Goal: Task Accomplishment & Management: Complete application form

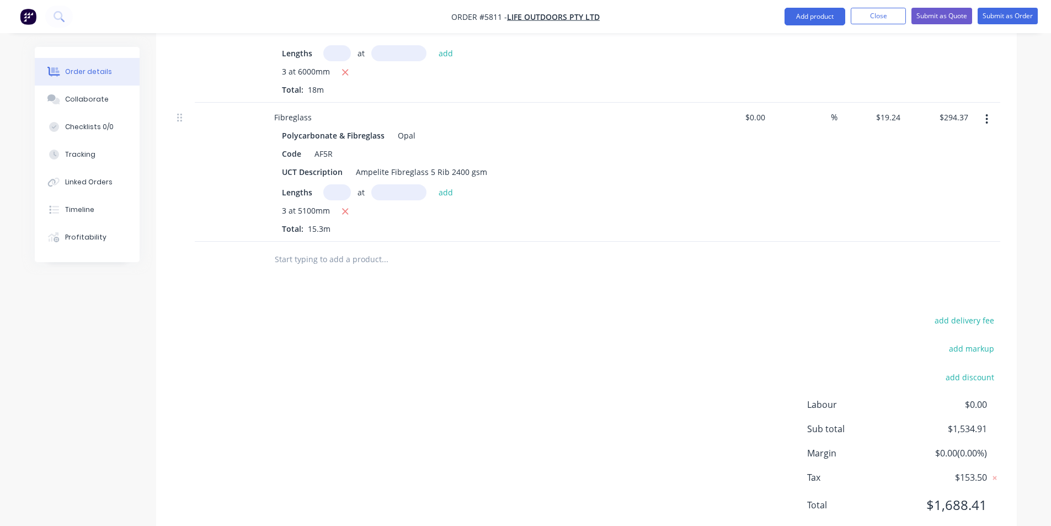
scroll to position [1144, 0]
click at [967, 311] on button "add delivery fee" at bounding box center [964, 318] width 71 height 15
type input "250"
click input "submit" at bounding box center [0, 0] width 0 height 0
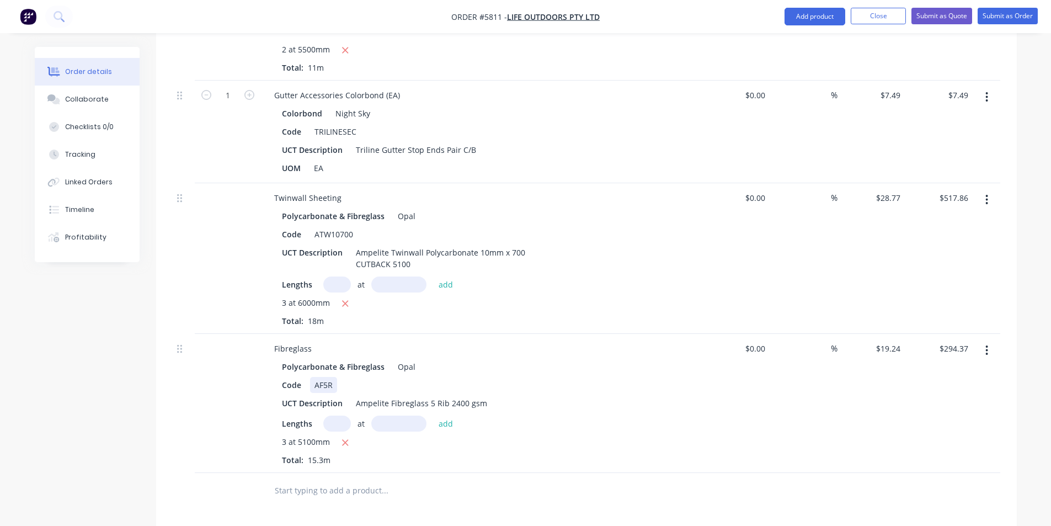
scroll to position [1139, 0]
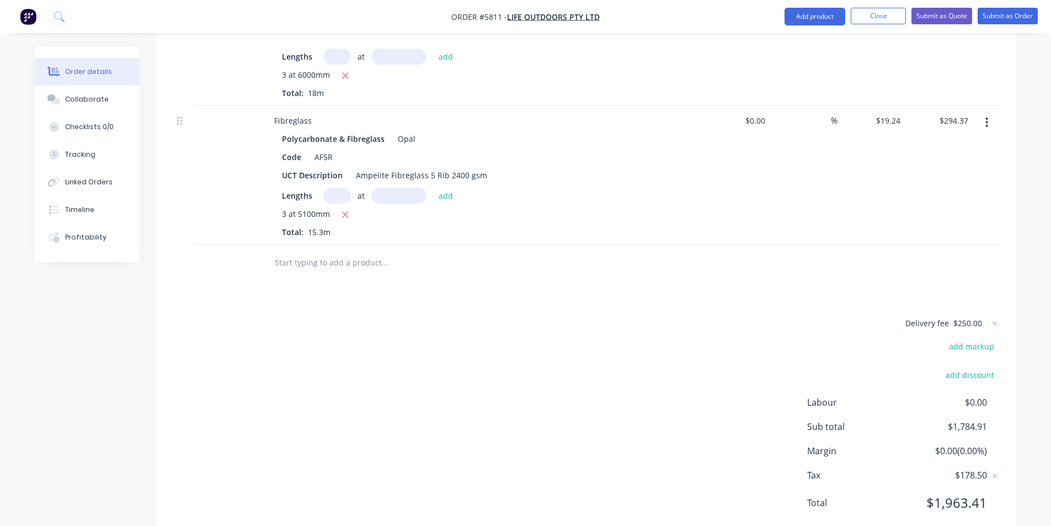
click at [335, 252] on input "text" at bounding box center [384, 263] width 221 height 22
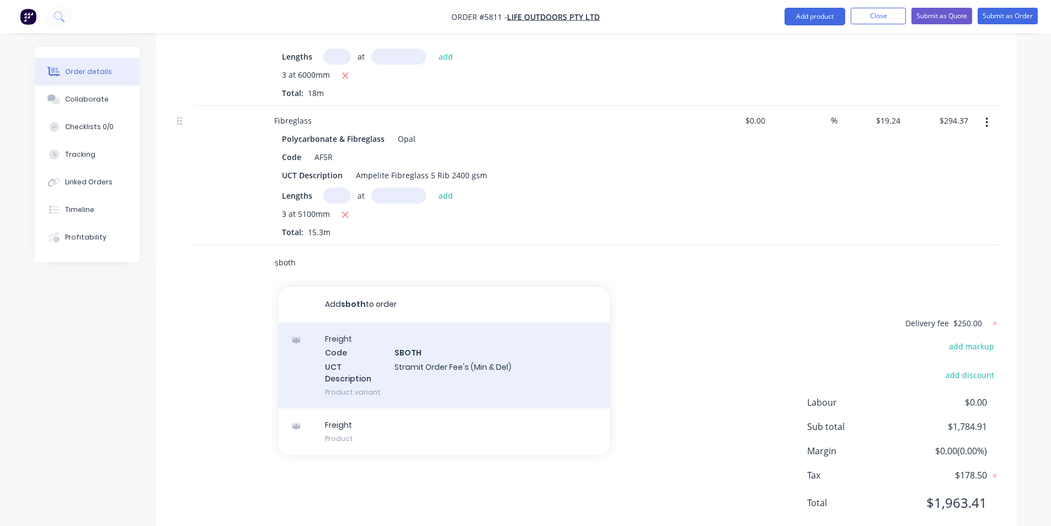
type input "sboth"
click at [389, 322] on div "Freight Code SBOTH UCT Description Stramit Order Fee's (Min & Del) Product vari…" at bounding box center [444, 365] width 331 height 86
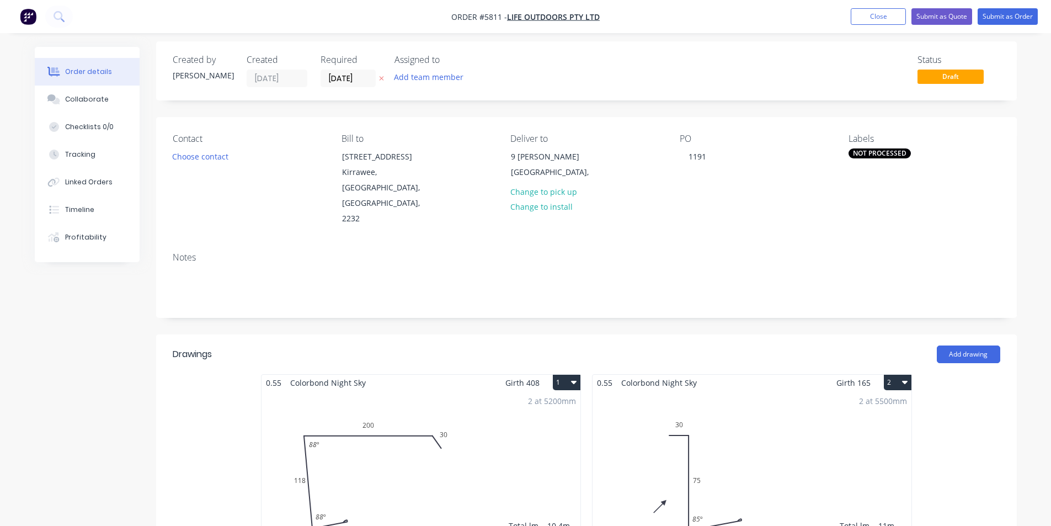
scroll to position [5, 0]
click at [101, 108] on button "Collaborate" at bounding box center [87, 100] width 105 height 28
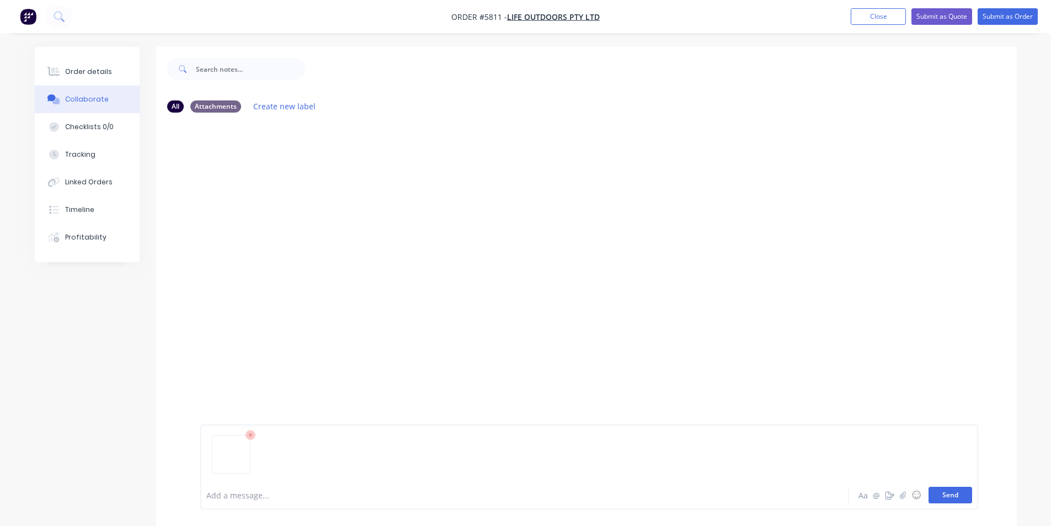
click at [940, 498] on button "Send" at bounding box center [951, 495] width 44 height 17
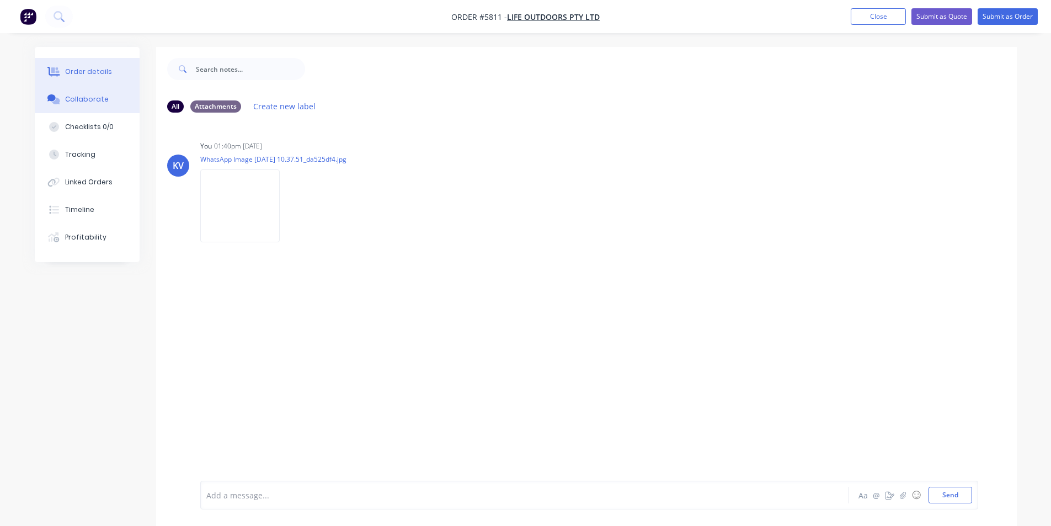
click at [95, 69] on div "Order details" at bounding box center [88, 72] width 47 height 10
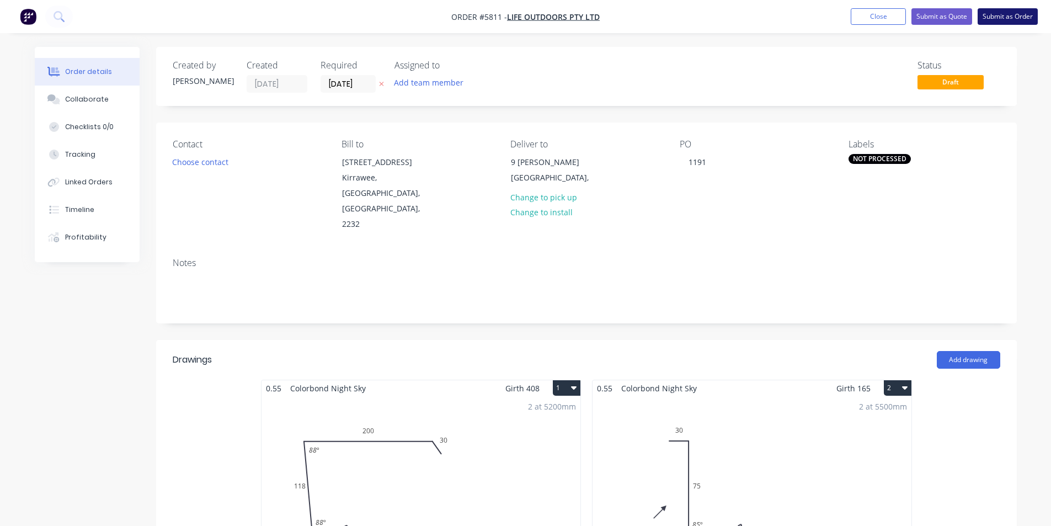
click at [1008, 18] on button "Submit as Order" at bounding box center [1008, 16] width 60 height 17
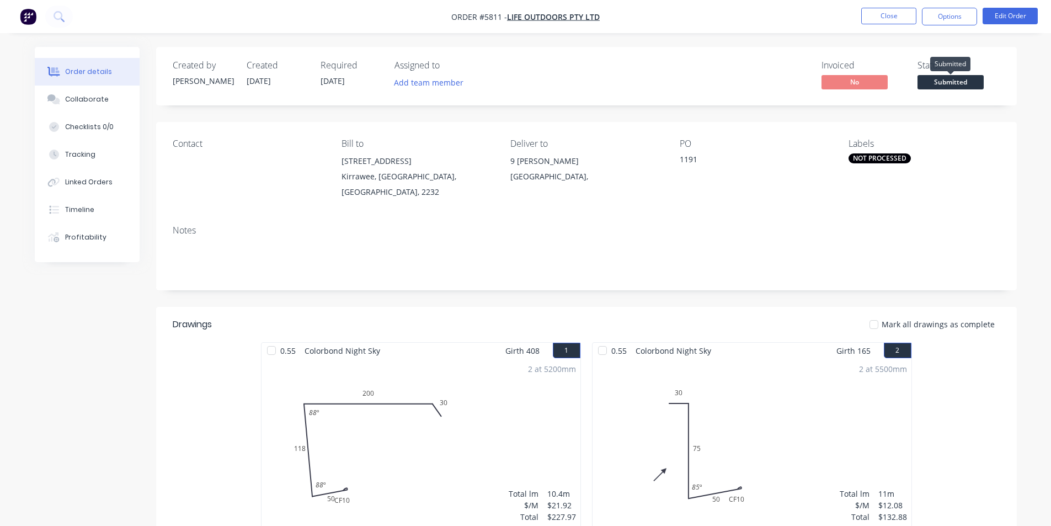
click at [942, 81] on span "Submitted" at bounding box center [951, 82] width 66 height 14
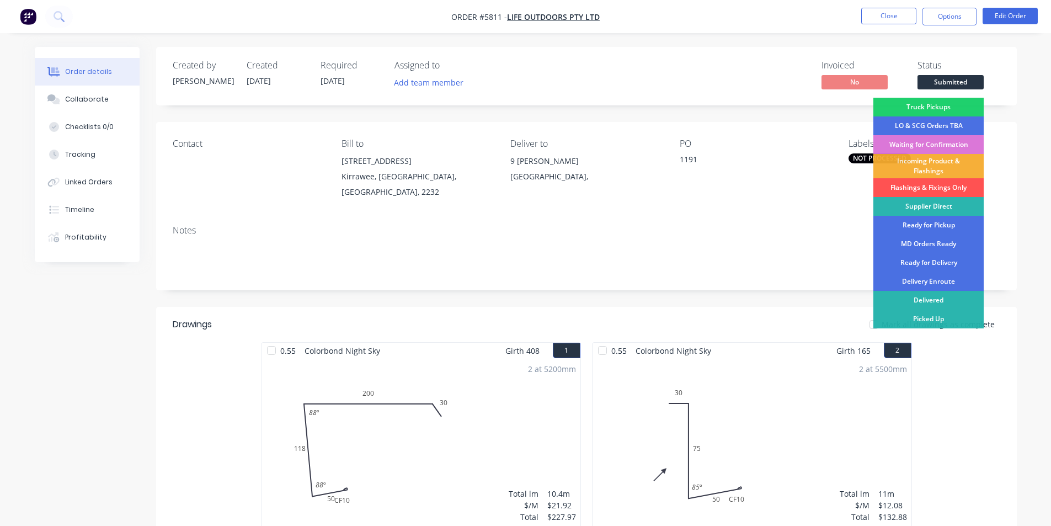
click at [923, 125] on div "LO & SCG Orders TBA" at bounding box center [928, 125] width 110 height 19
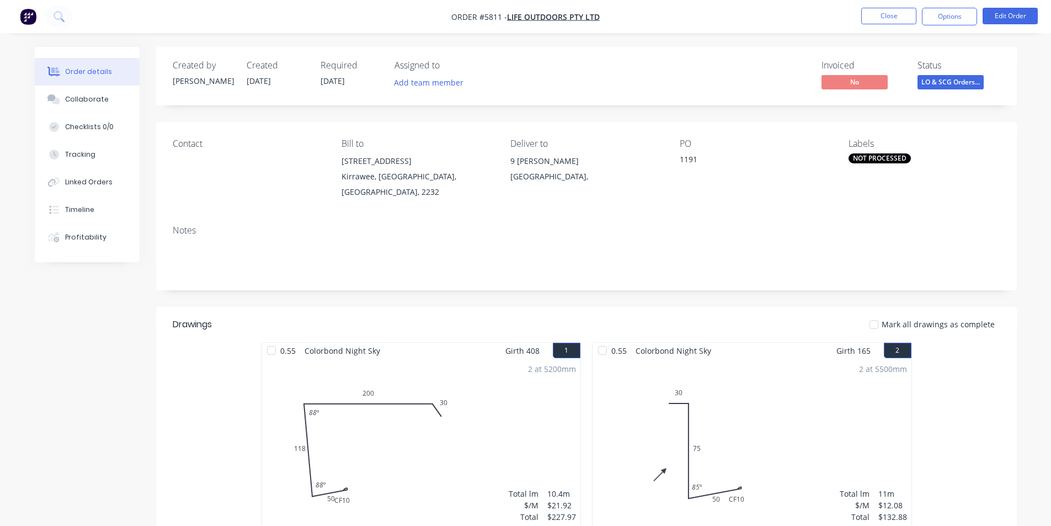
click at [703, 84] on div "Invoiced No Status LO & SCG Orders..." at bounding box center [753, 76] width 496 height 32
click at [54, 101] on icon at bounding box center [53, 99] width 13 height 10
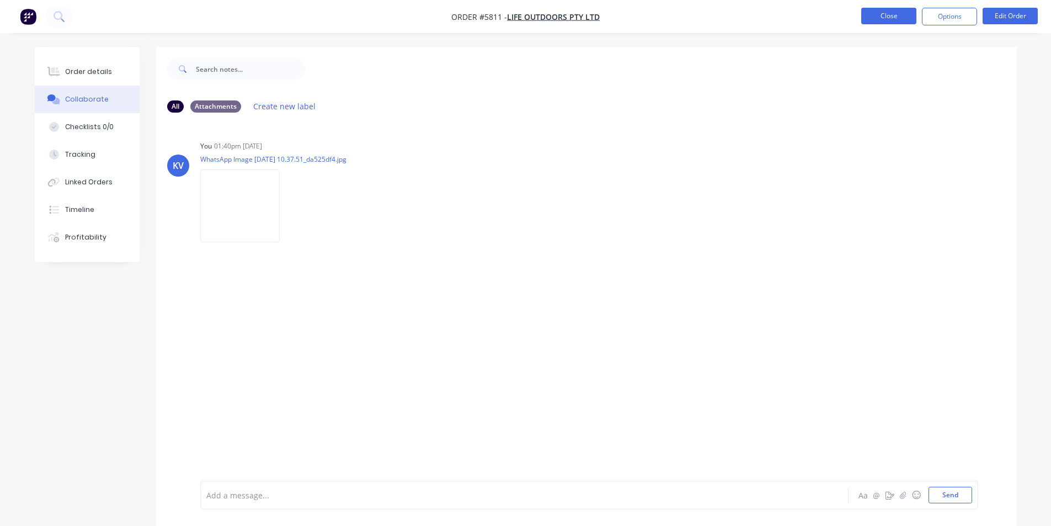
click at [865, 15] on button "Close" at bounding box center [888, 16] width 55 height 17
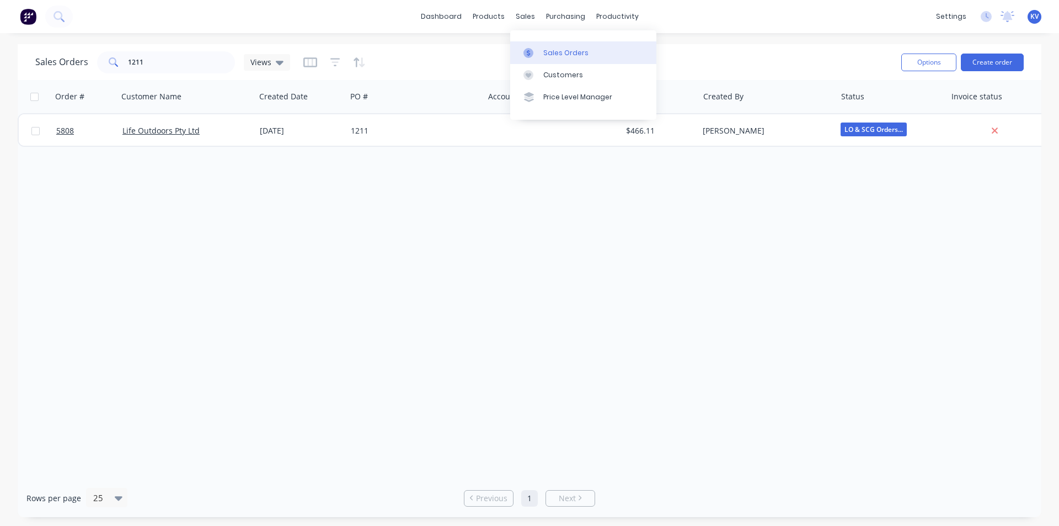
drag, startPoint x: 548, startPoint y: 54, endPoint x: 556, endPoint y: 52, distance: 7.3
click at [550, 54] on div "Sales Orders" at bounding box center [566, 53] width 45 height 10
click at [992, 55] on button "Create order" at bounding box center [992, 63] width 63 height 18
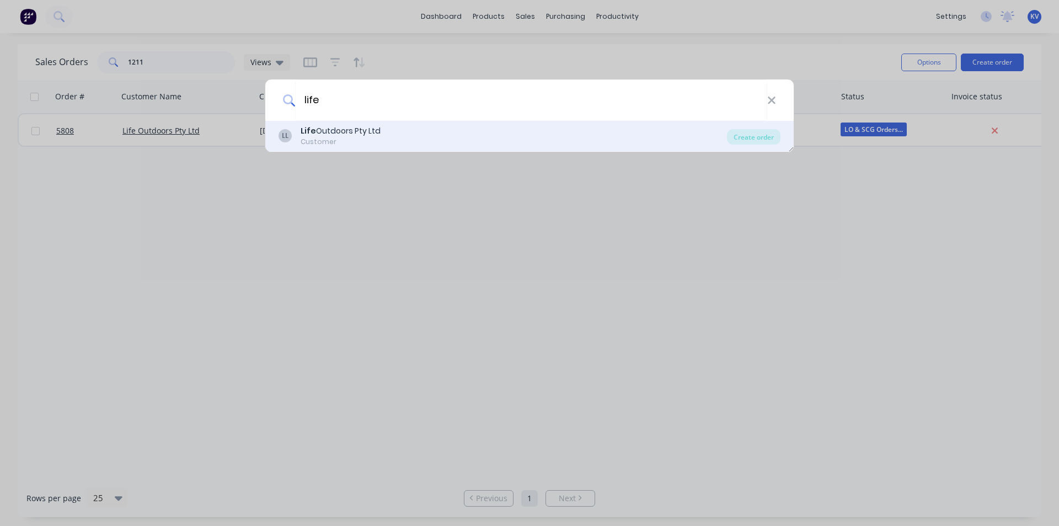
type input "life"
click at [334, 135] on div "Life Outdoors Pty Ltd" at bounding box center [341, 131] width 80 height 12
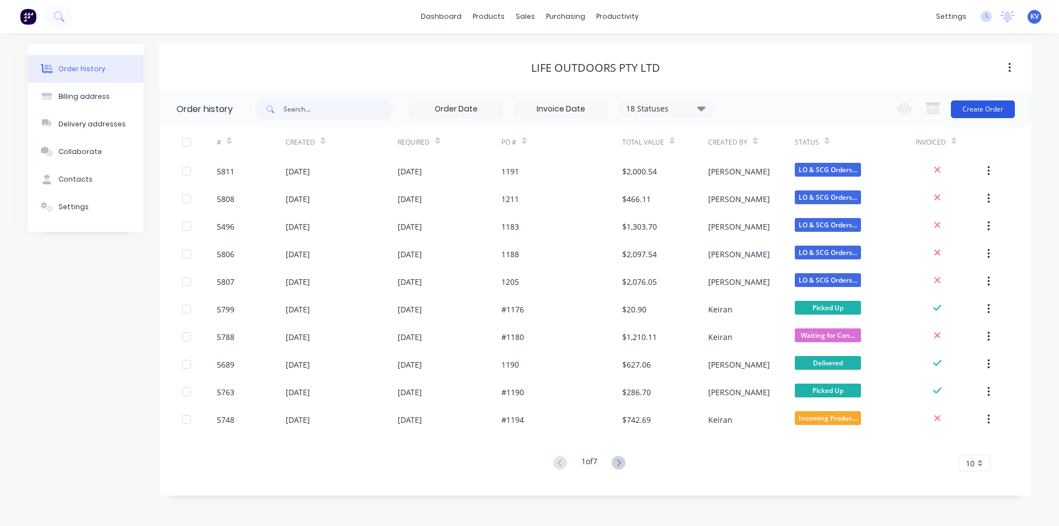
click at [990, 112] on button "Create Order" at bounding box center [983, 109] width 64 height 18
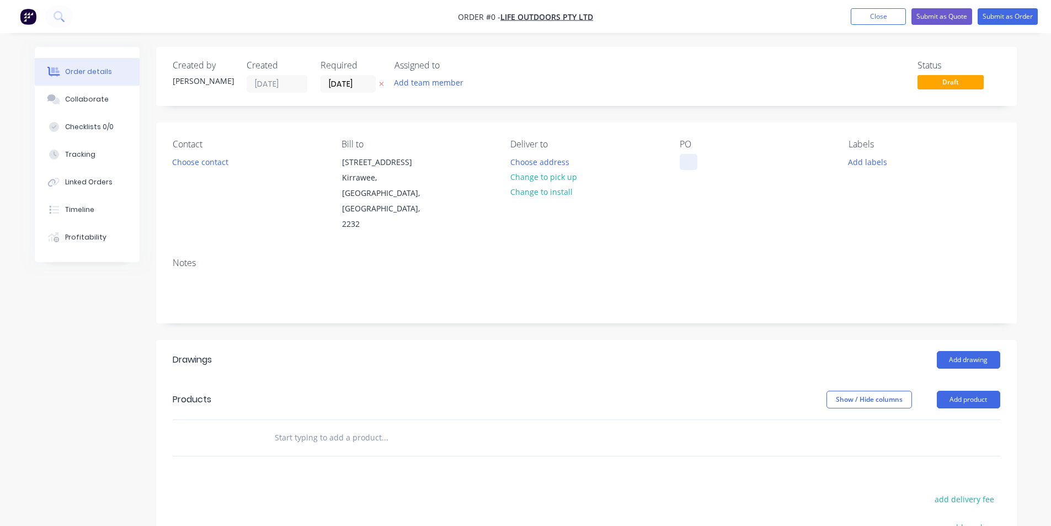
click at [681, 160] on div at bounding box center [689, 162] width 18 height 16
click at [552, 161] on div "Order details Collaborate Checklists 0/0 Tracking Linked Orders Timeline Profit…" at bounding box center [526, 392] width 1004 height 691
click at [526, 161] on button "Choose address" at bounding box center [539, 161] width 71 height 15
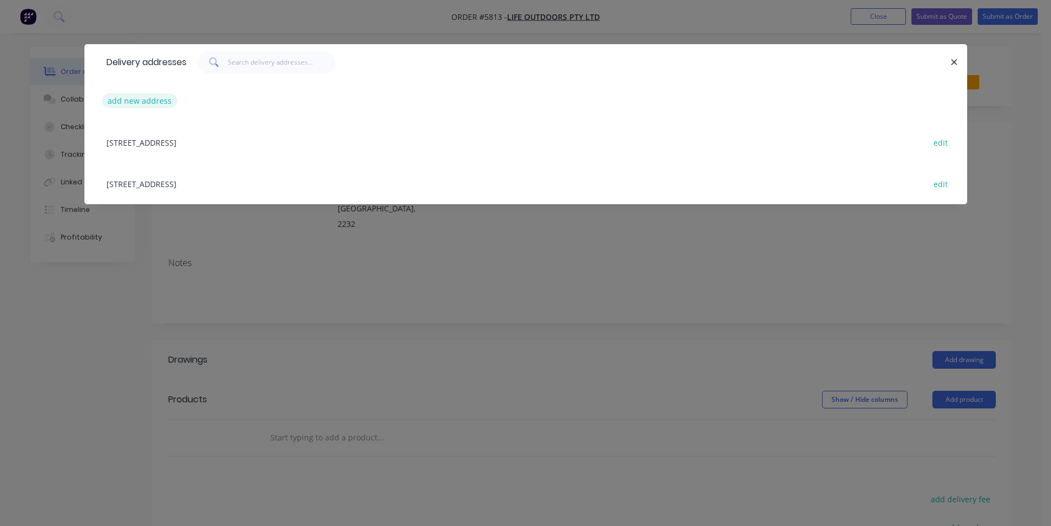
click at [138, 101] on button "add new address" at bounding box center [140, 100] width 76 height 15
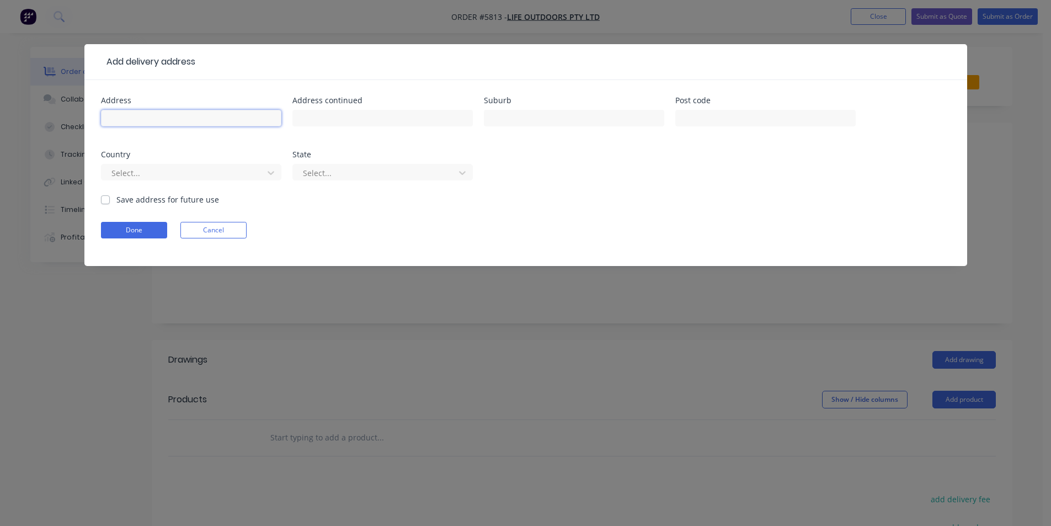
click at [151, 112] on input "text" at bounding box center [191, 118] width 180 height 17
type input "[STREET_ADDRESS]"
type input "Gymea"
click button "Done" at bounding box center [134, 230] width 66 height 17
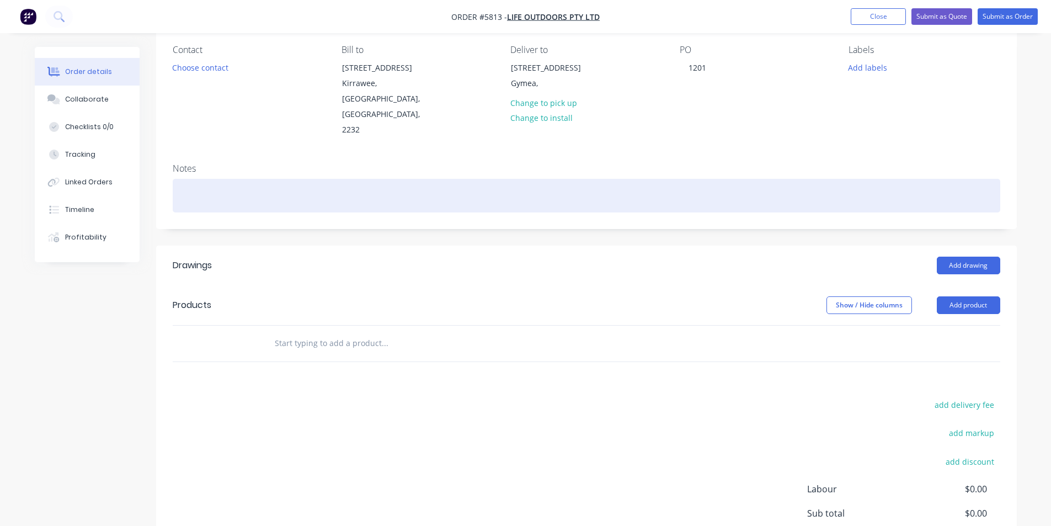
scroll to position [110, 0]
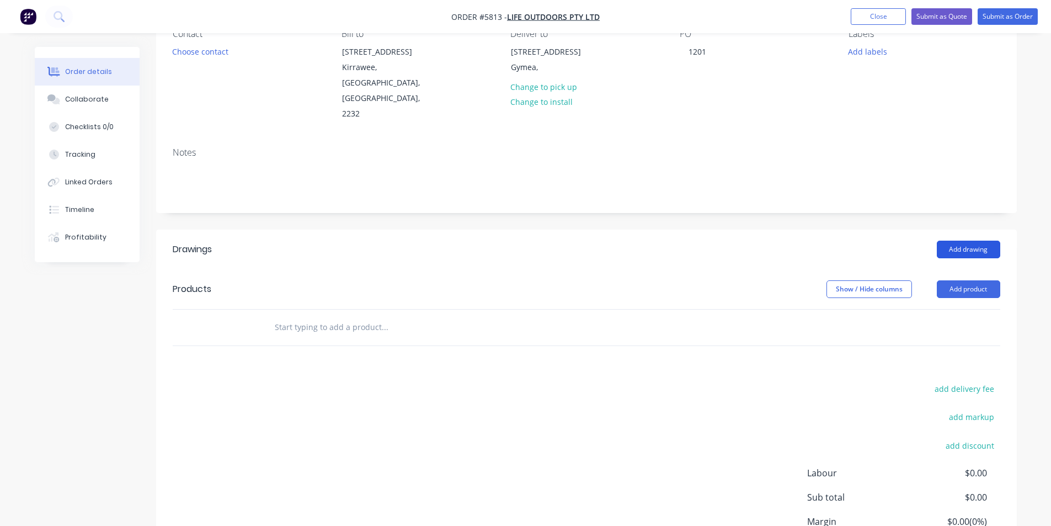
click at [987, 241] on button "Add drawing" at bounding box center [968, 250] width 63 height 18
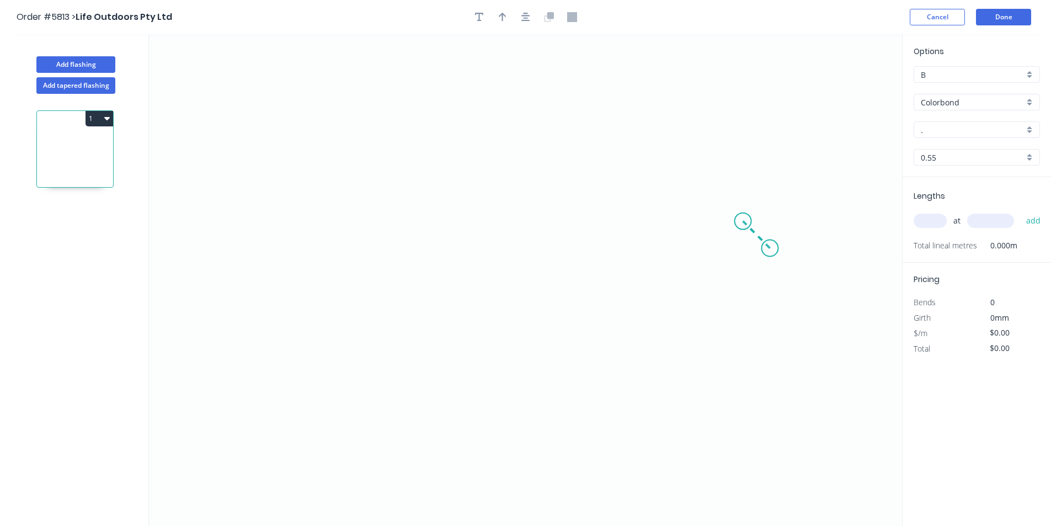
drag, startPoint x: 770, startPoint y: 248, endPoint x: 743, endPoint y: 217, distance: 41.1
click at [743, 217] on icon "0" at bounding box center [525, 280] width 753 height 492
click at [370, 213] on icon "0 ?" at bounding box center [525, 280] width 753 height 492
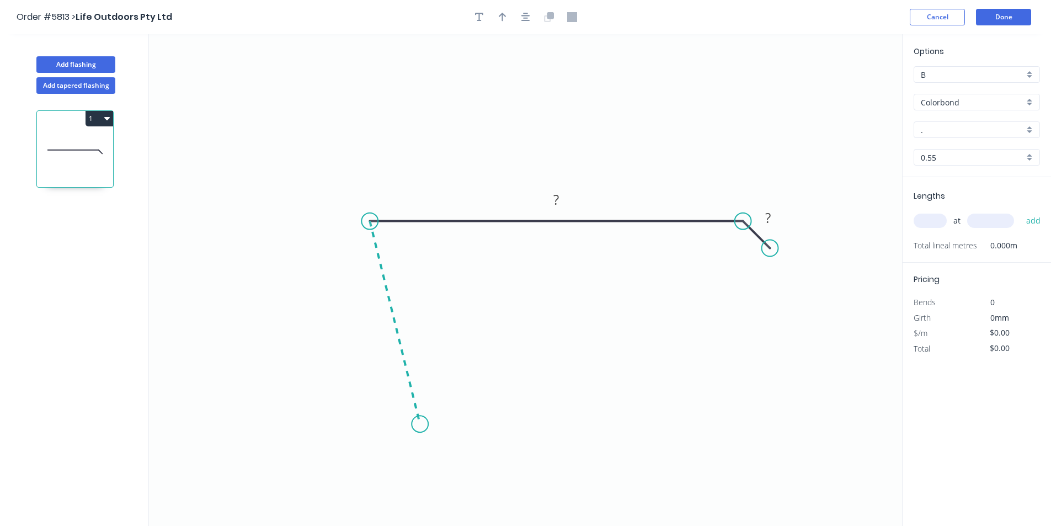
click at [420, 424] on icon "0 ? ?" at bounding box center [525, 280] width 753 height 492
click at [525, 402] on icon "0 ? ? ? ? º" at bounding box center [525, 280] width 753 height 492
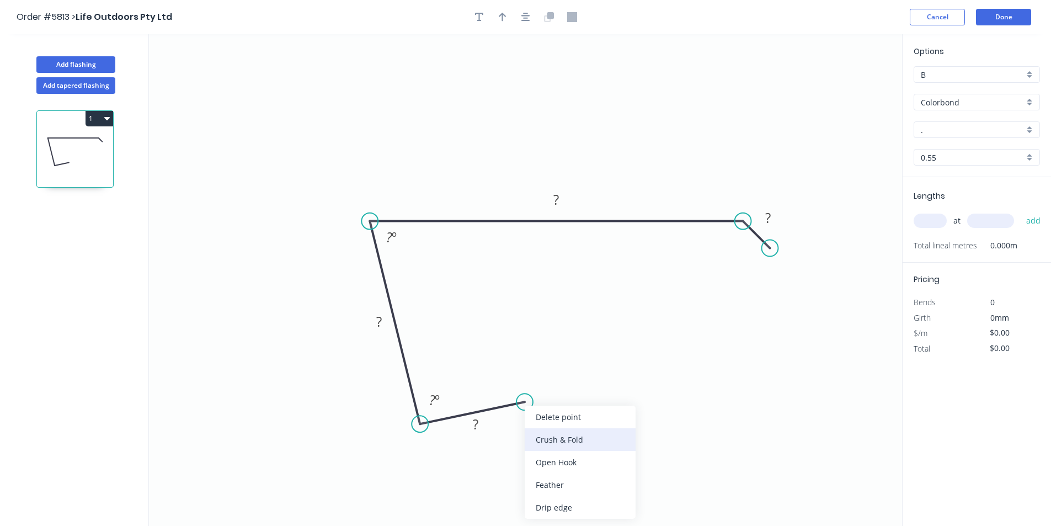
click at [546, 439] on div "Crush & Fold" at bounding box center [580, 439] width 111 height 23
click at [476, 422] on tspan "?" at bounding box center [476, 424] width 6 height 18
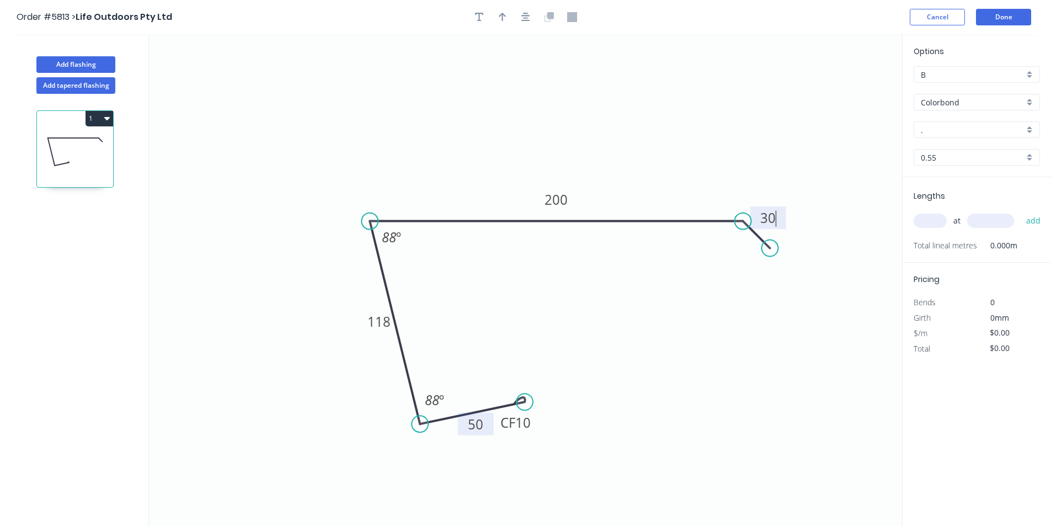
click at [693, 313] on icon "0 CF 10 50 118 200 30 88 º 88 º" at bounding box center [525, 280] width 753 height 492
type input "$21.92"
click at [452, 55] on icon "0 CF 10 50 118 200 30 88 º 88 º" at bounding box center [525, 280] width 753 height 492
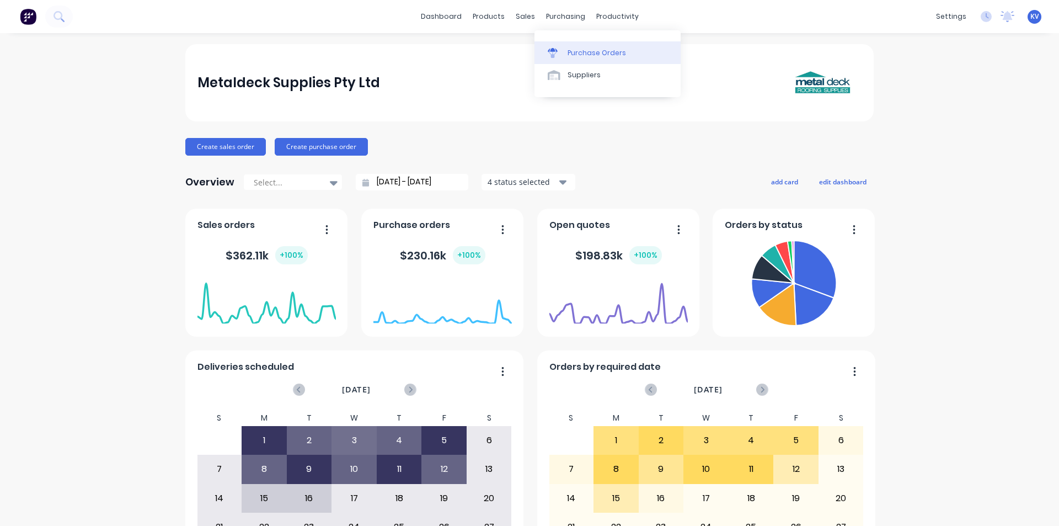
click at [571, 50] on div "Purchase Orders" at bounding box center [597, 53] width 58 height 10
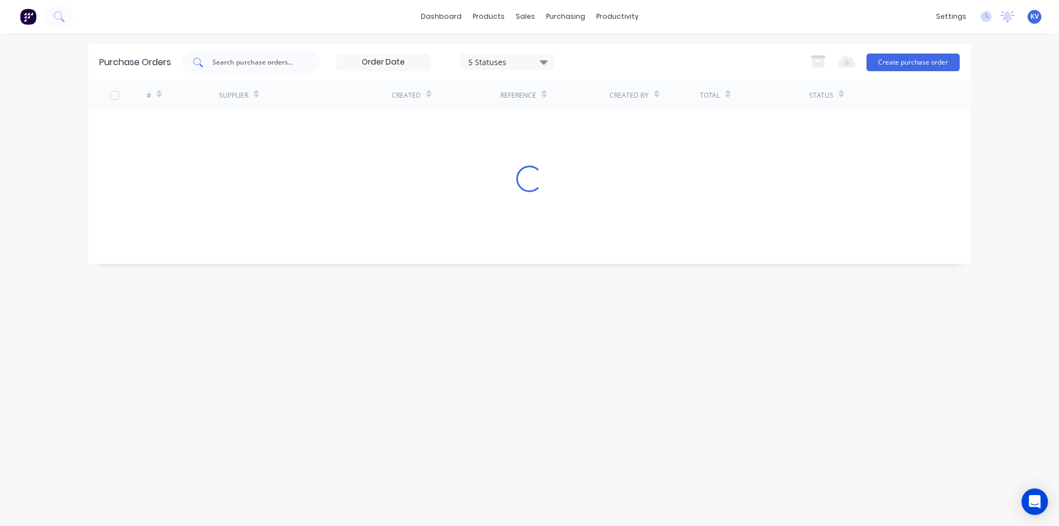
click at [253, 71] on div at bounding box center [251, 62] width 138 height 22
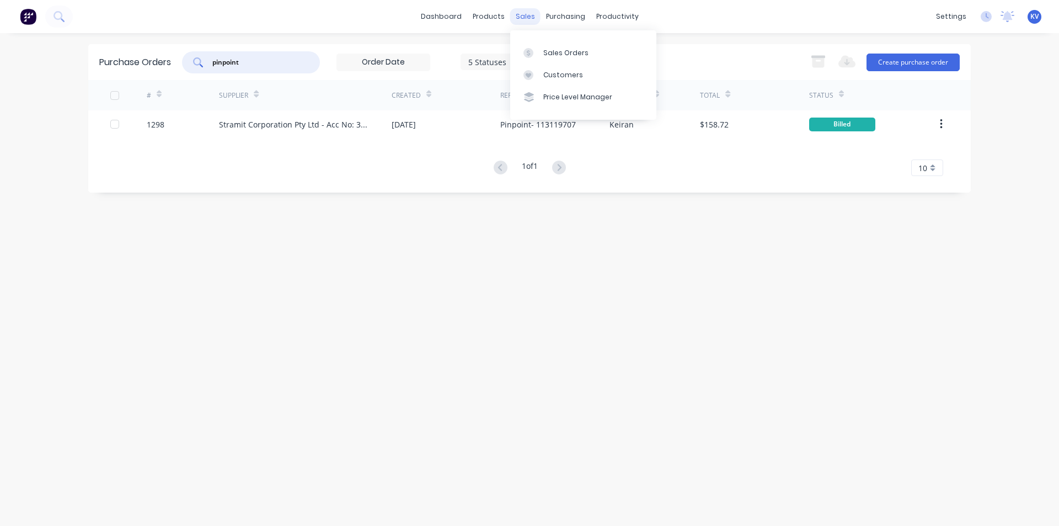
type input "pinpoint"
click at [513, 18] on div "sales" at bounding box center [525, 16] width 30 height 17
click at [558, 53] on div "Sales Orders" at bounding box center [566, 53] width 45 height 10
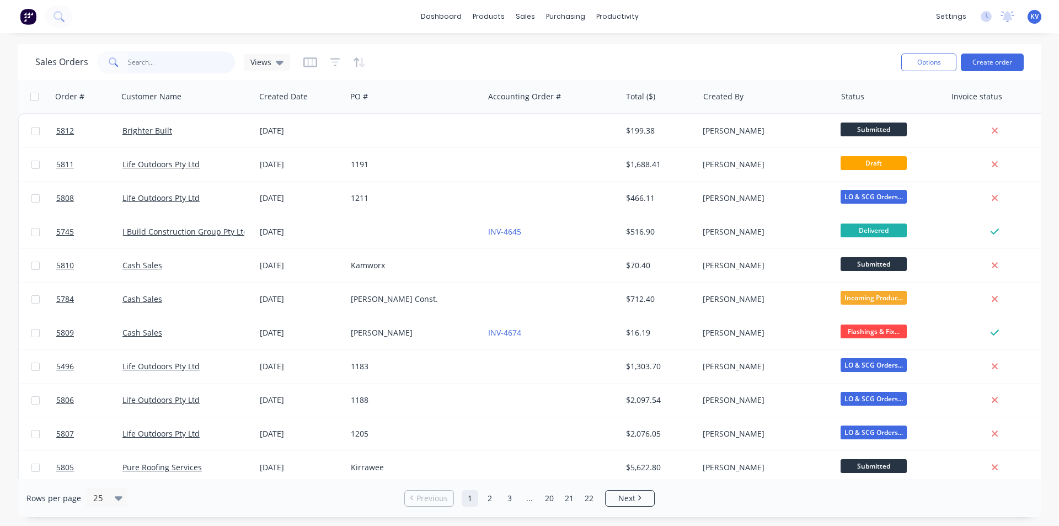
click at [209, 65] on input "text" at bounding box center [182, 62] width 108 height 22
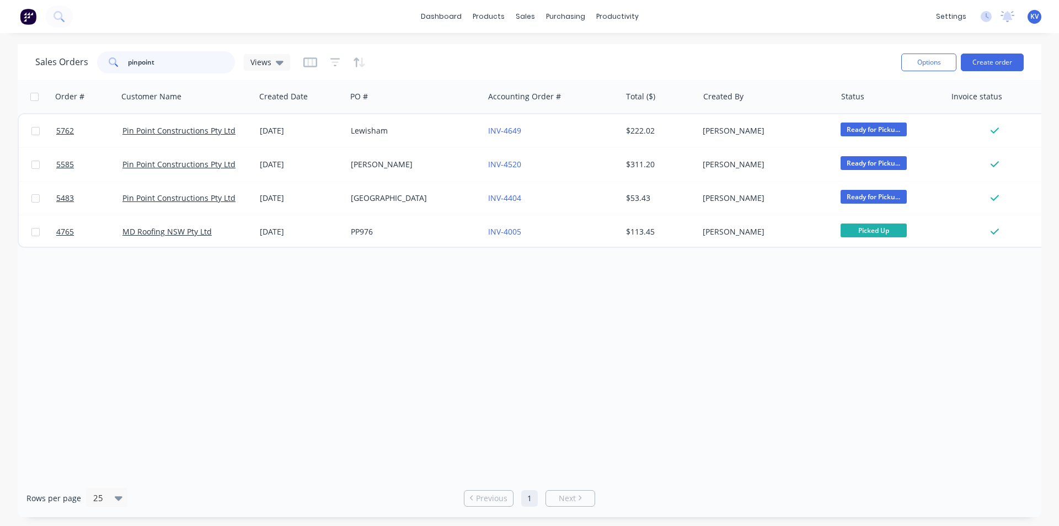
type input "pinpoint"
